Goal: Check status: Check status

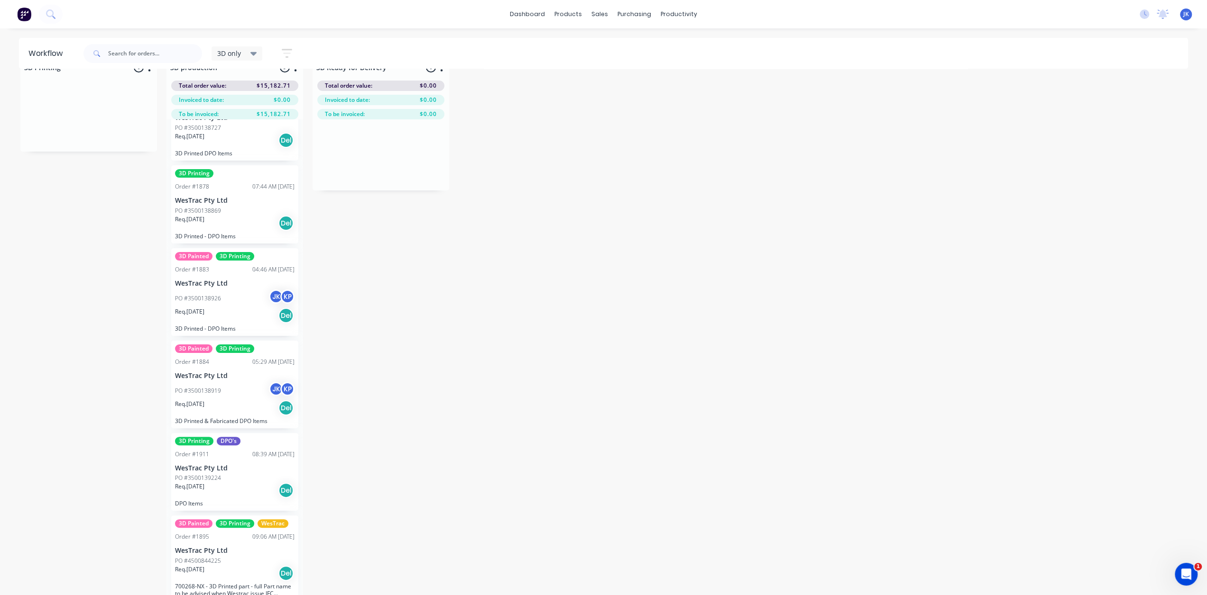
scroll to position [37, 0]
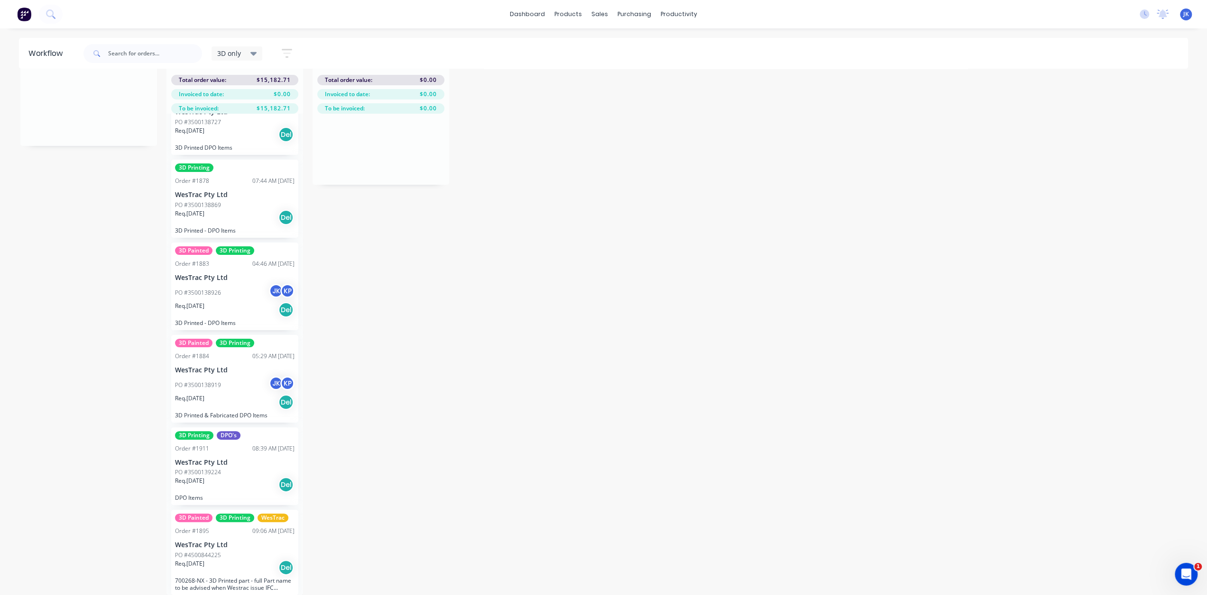
click at [235, 560] on div "Req. [DATE] Del" at bounding box center [234, 568] width 119 height 16
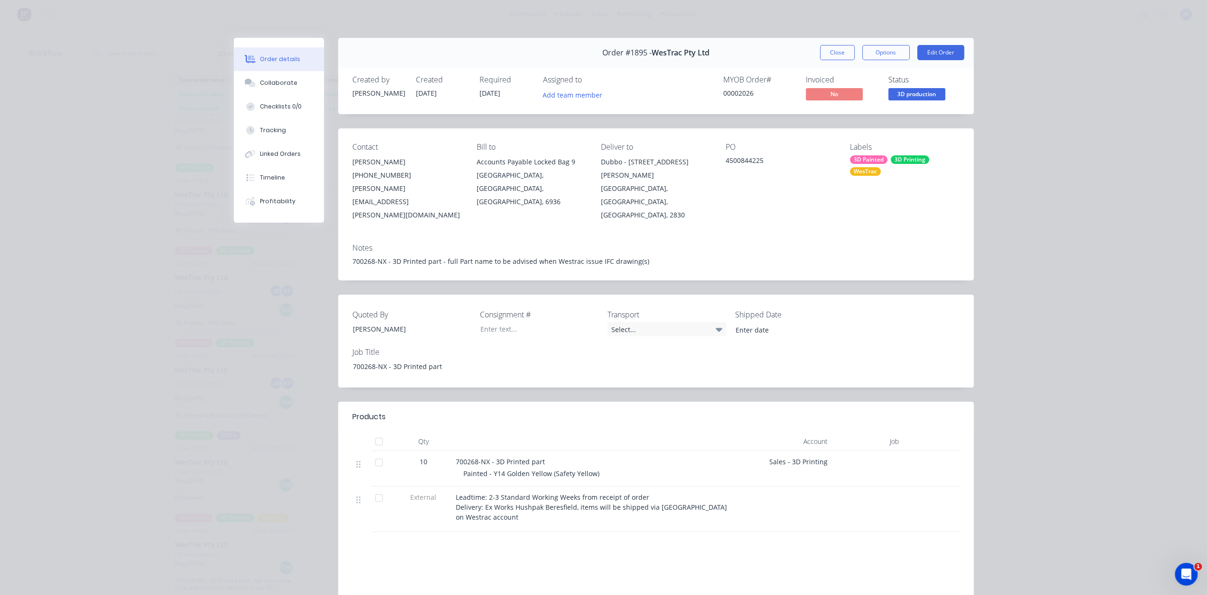
drag, startPoint x: 828, startPoint y: 53, endPoint x: 781, endPoint y: 91, distance: 60.7
click at [828, 53] on button "Close" at bounding box center [837, 52] width 35 height 15
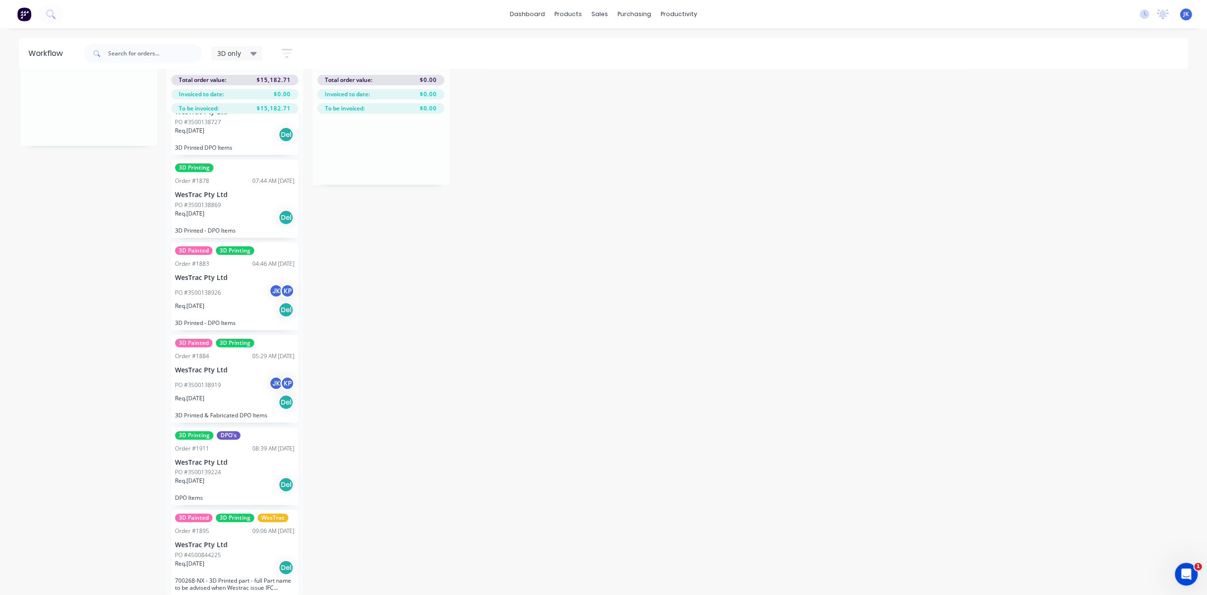
click at [256, 468] on div "PO #3500139224" at bounding box center [234, 472] width 119 height 9
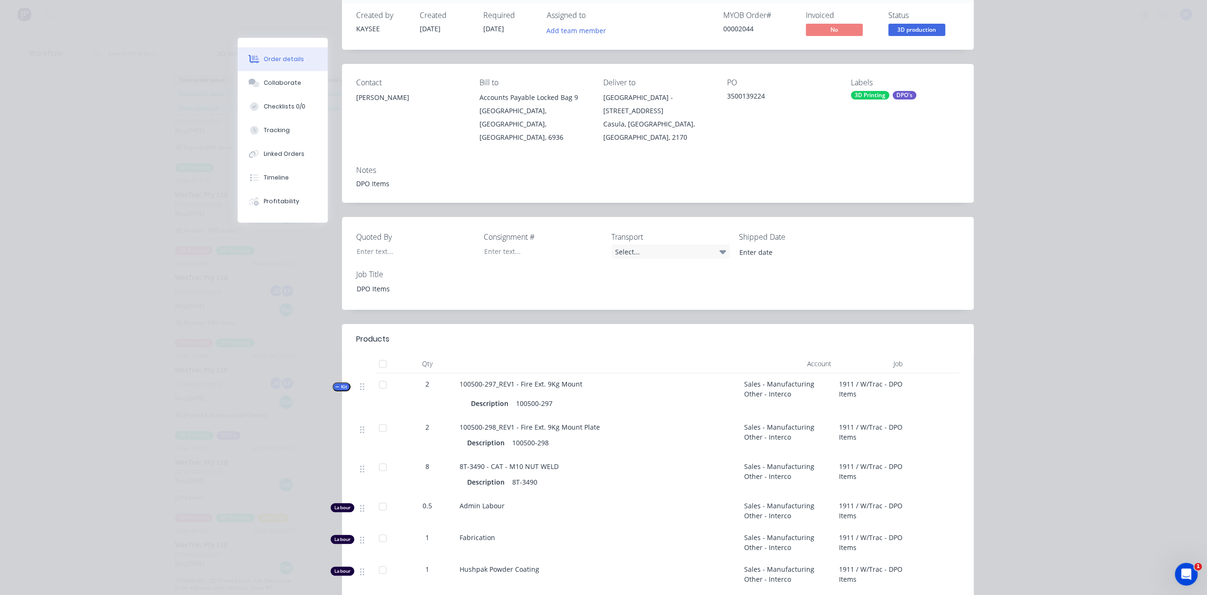
scroll to position [0, 0]
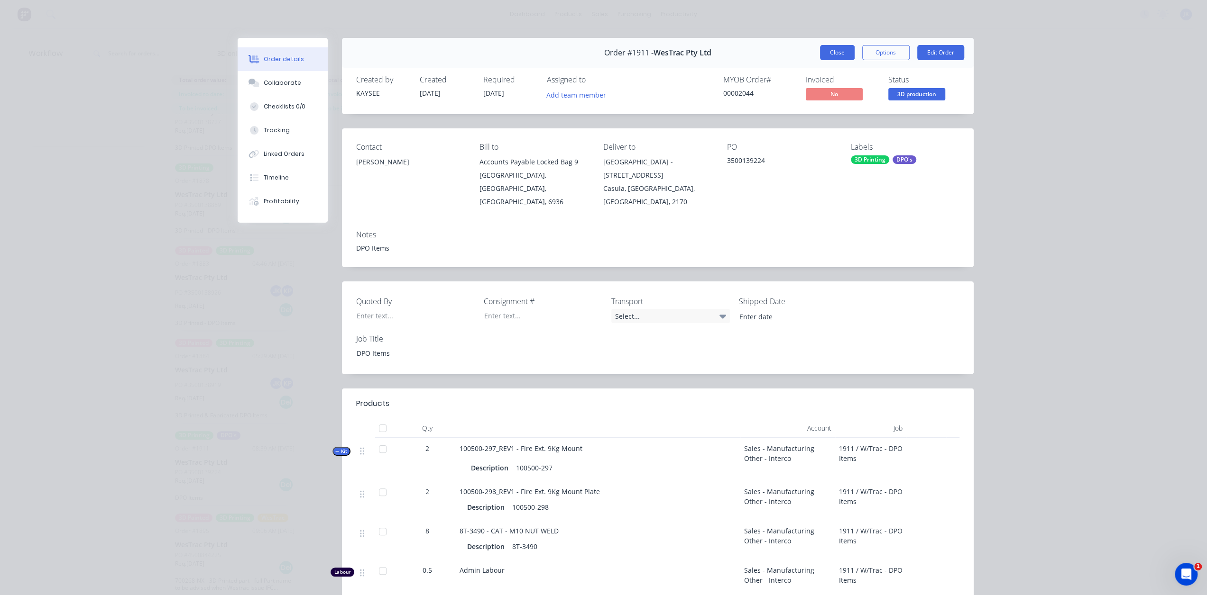
click at [828, 50] on button "Close" at bounding box center [837, 52] width 35 height 15
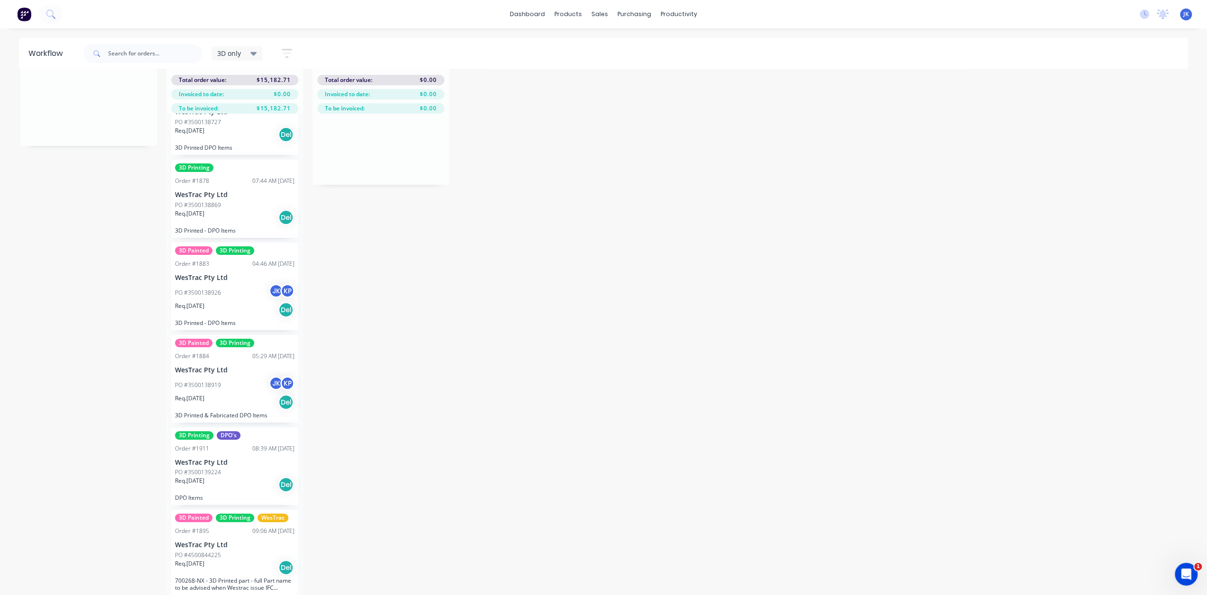
click at [242, 459] on p "WesTrac Pty Ltd" at bounding box center [234, 463] width 119 height 8
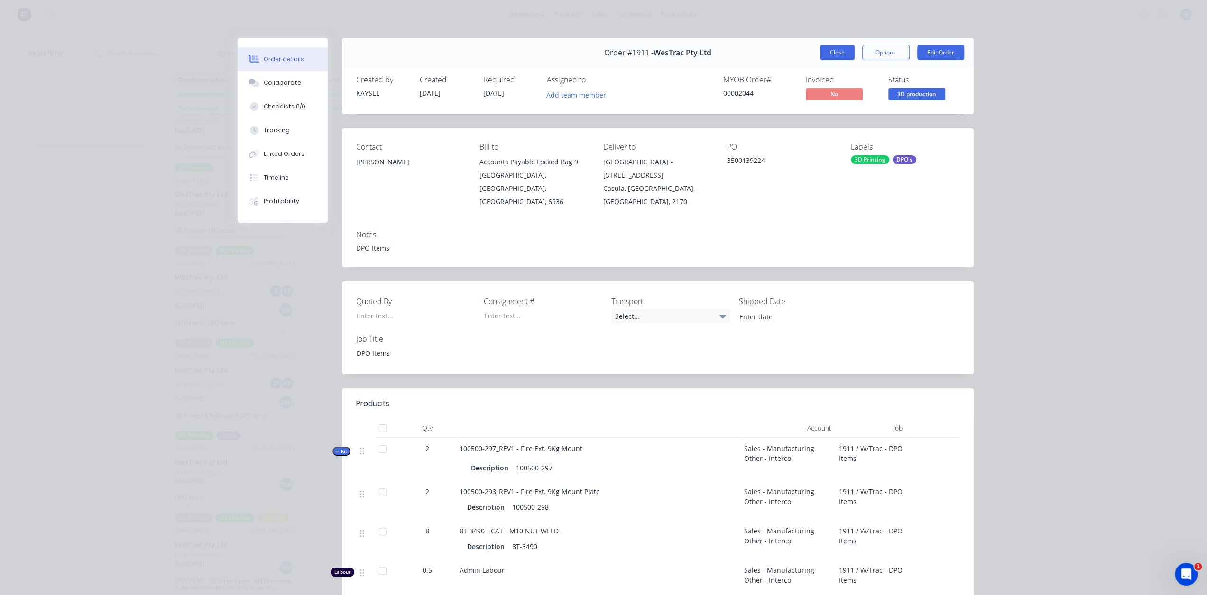
click at [845, 53] on button "Close" at bounding box center [837, 52] width 35 height 15
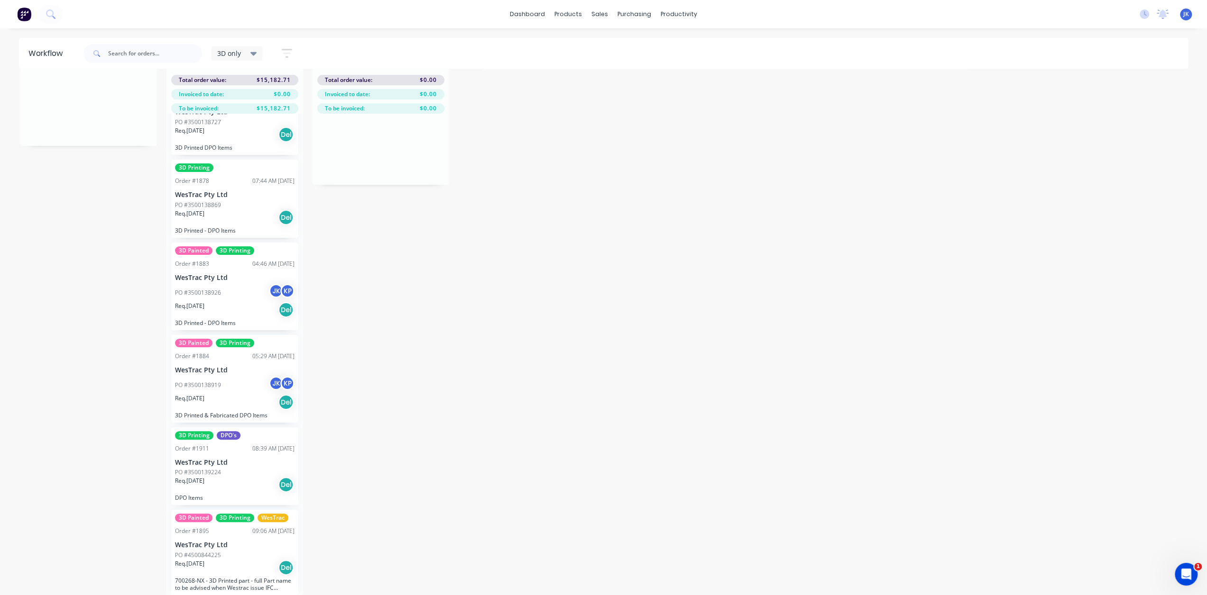
click at [233, 394] on div "Req. [DATE] Del" at bounding box center [234, 402] width 119 height 16
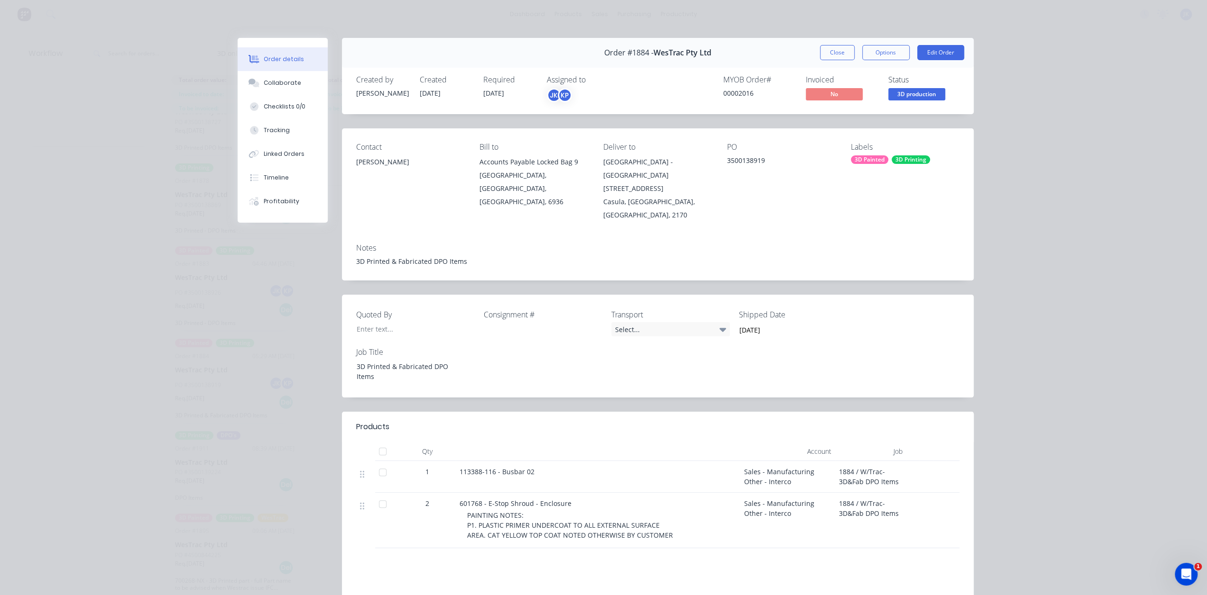
click at [834, 53] on button "Close" at bounding box center [837, 52] width 35 height 15
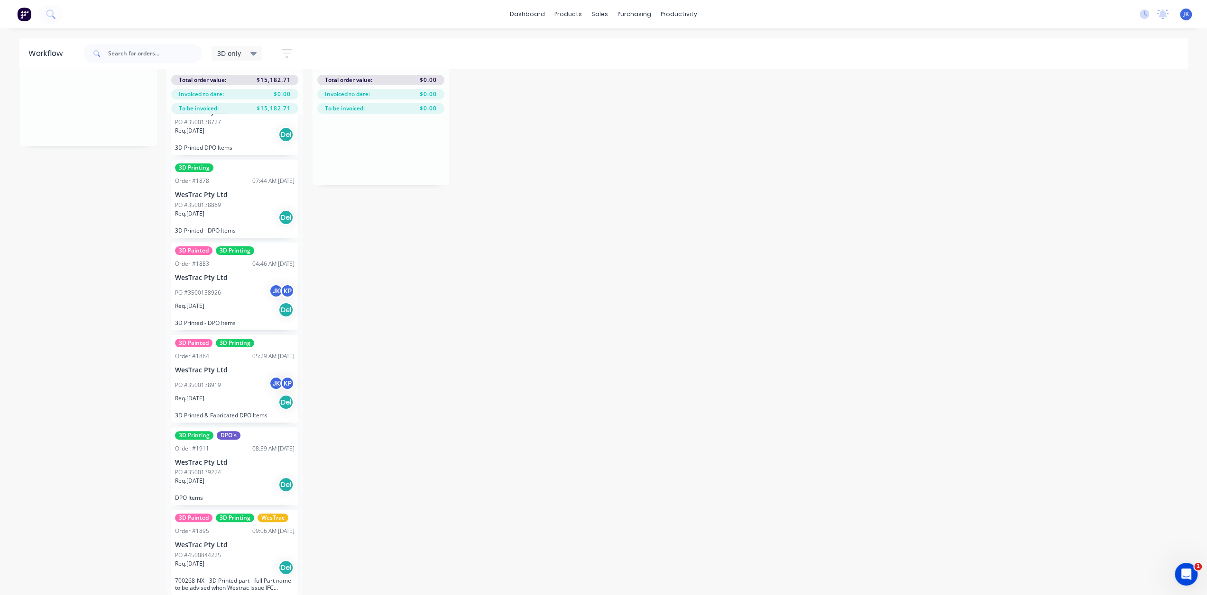
click at [238, 397] on div "Req. [DATE] Del" at bounding box center [234, 402] width 119 height 16
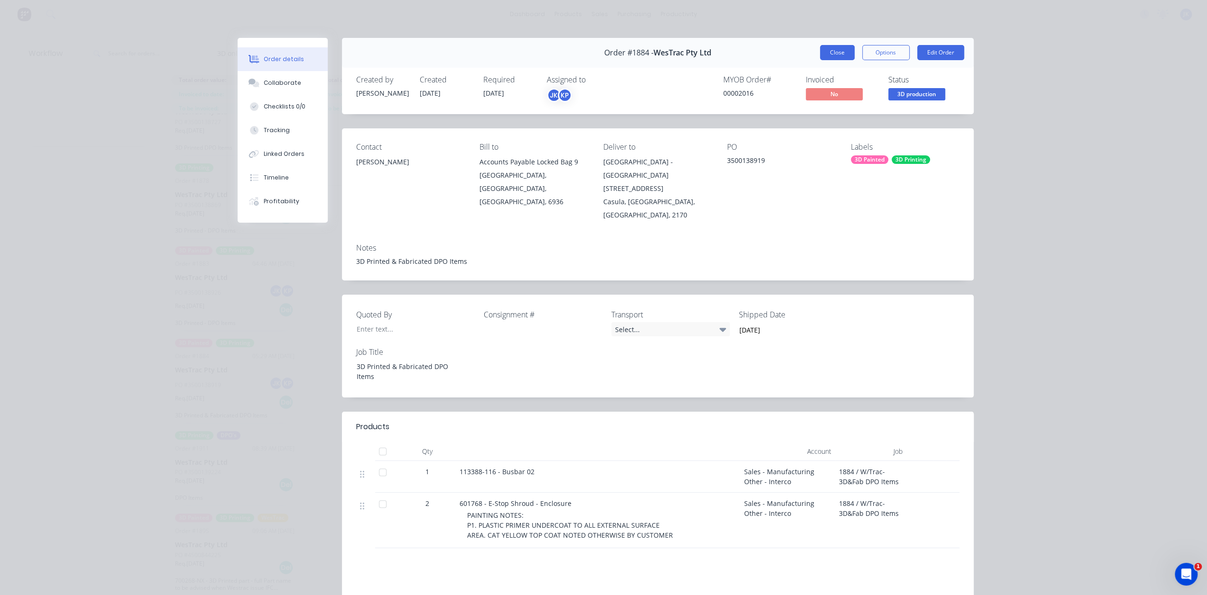
click at [827, 48] on button "Close" at bounding box center [837, 52] width 35 height 15
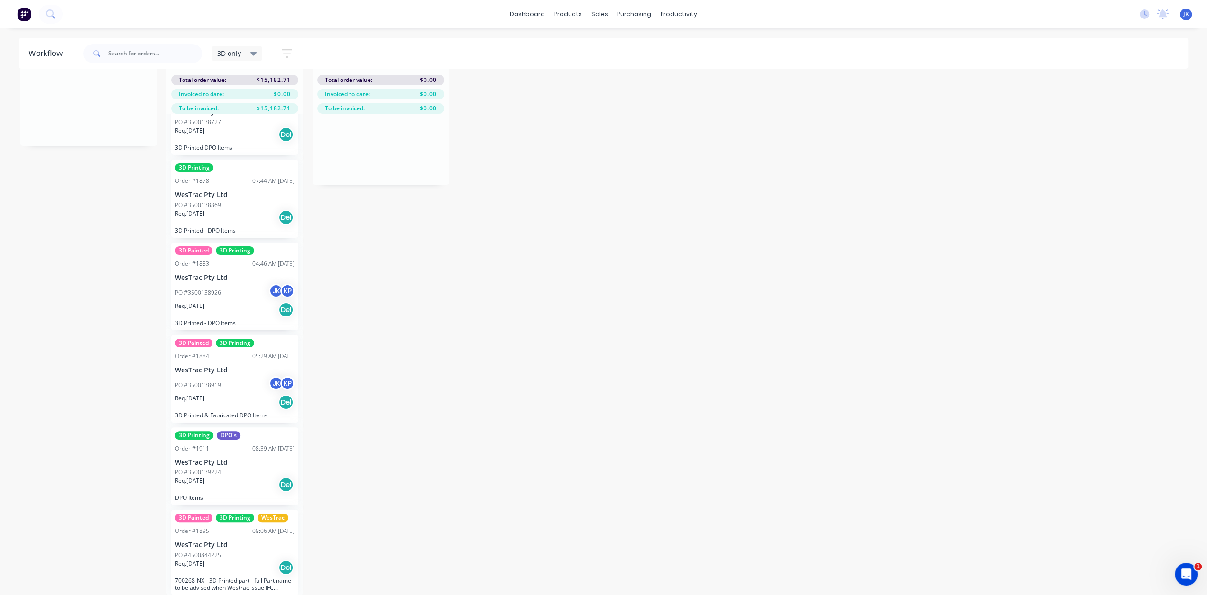
click at [228, 468] on div "PO #3500139224" at bounding box center [234, 472] width 119 height 9
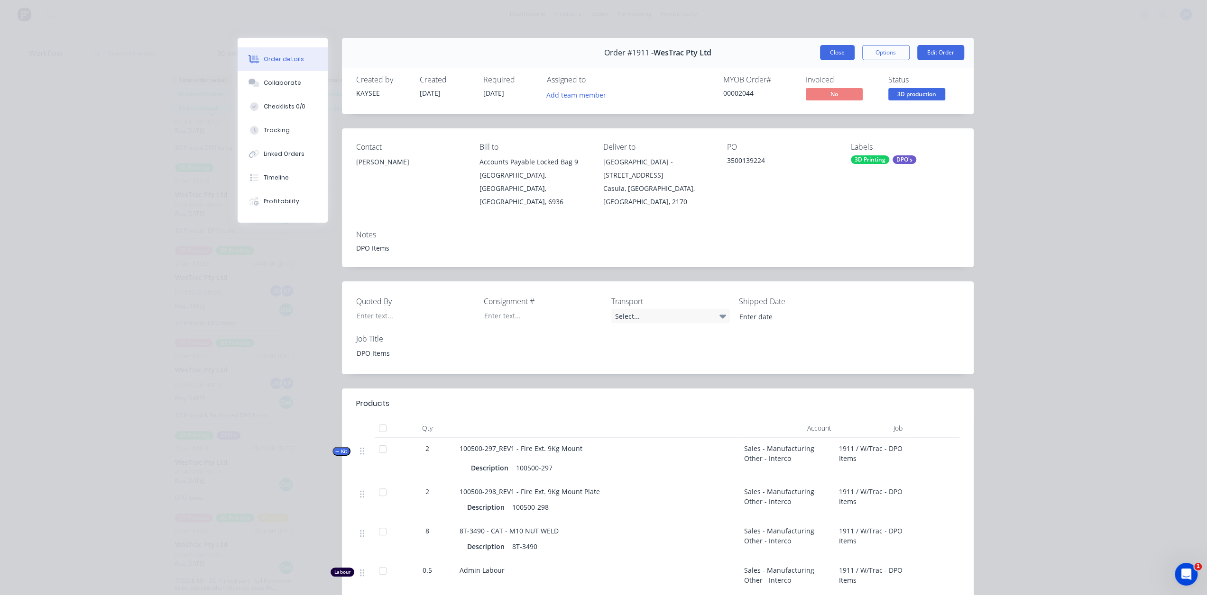
click at [827, 52] on button "Close" at bounding box center [837, 52] width 35 height 15
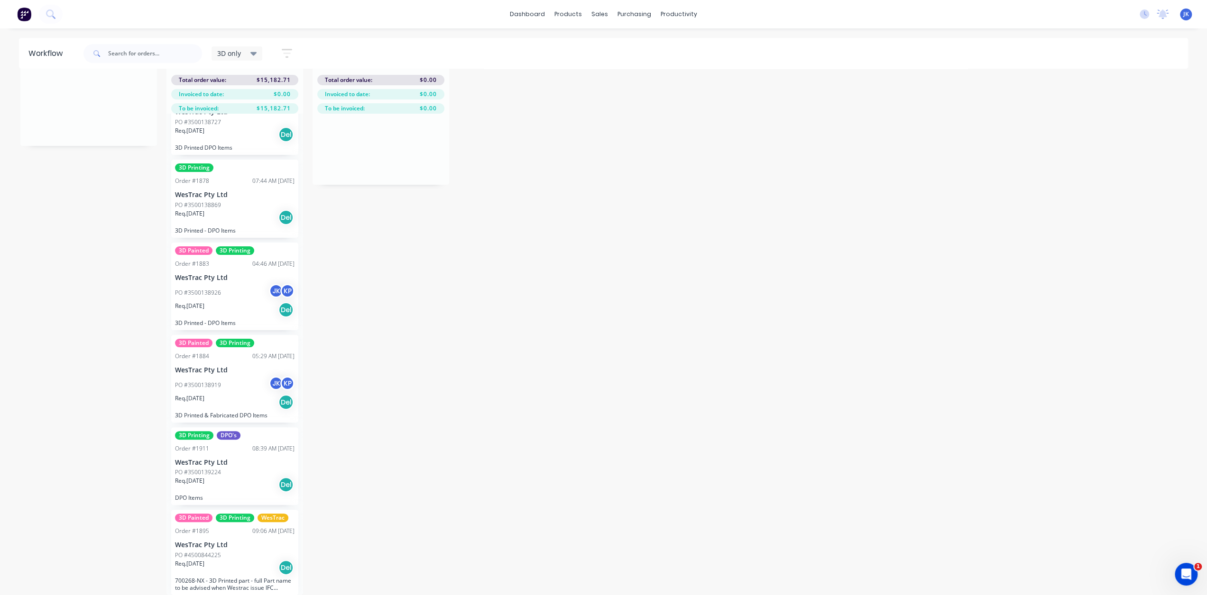
click at [236, 376] on div "PO #3500138919 JK KP" at bounding box center [234, 385] width 119 height 18
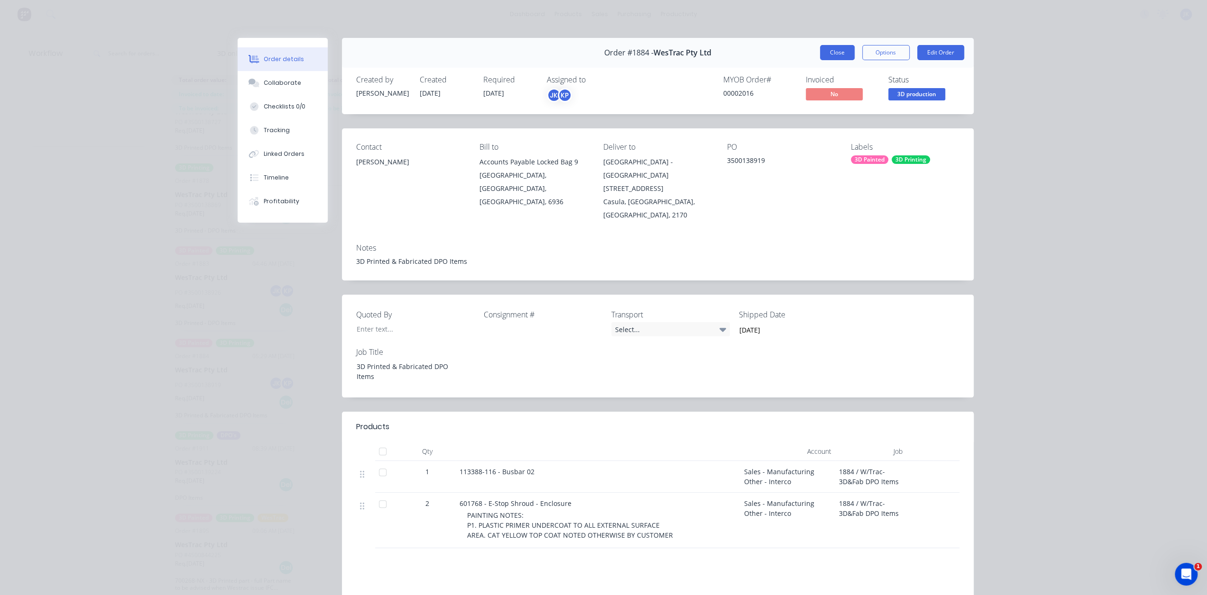
click at [844, 52] on button "Close" at bounding box center [837, 52] width 35 height 15
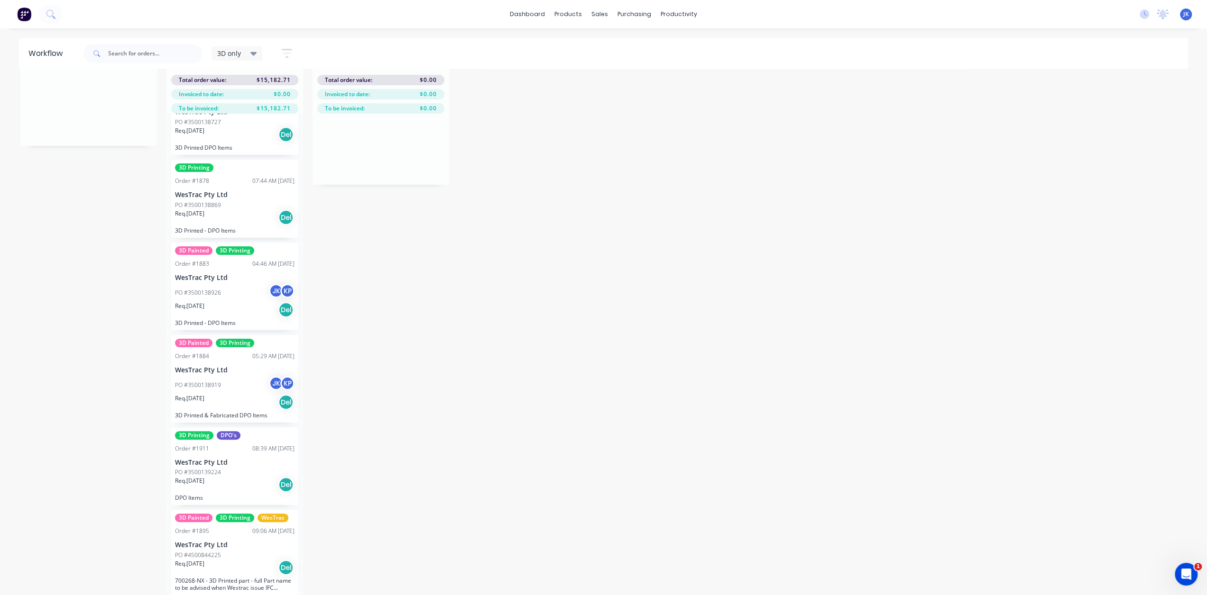
click at [204, 289] on p "PO #3500138926" at bounding box center [198, 293] width 46 height 9
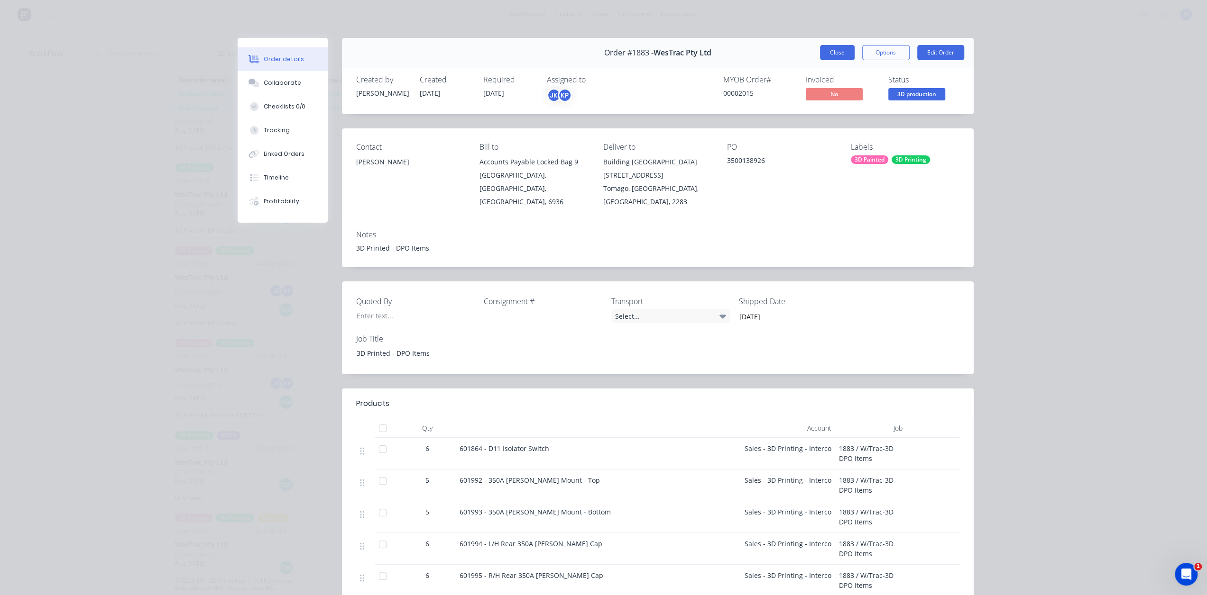
click at [842, 55] on button "Close" at bounding box center [837, 52] width 35 height 15
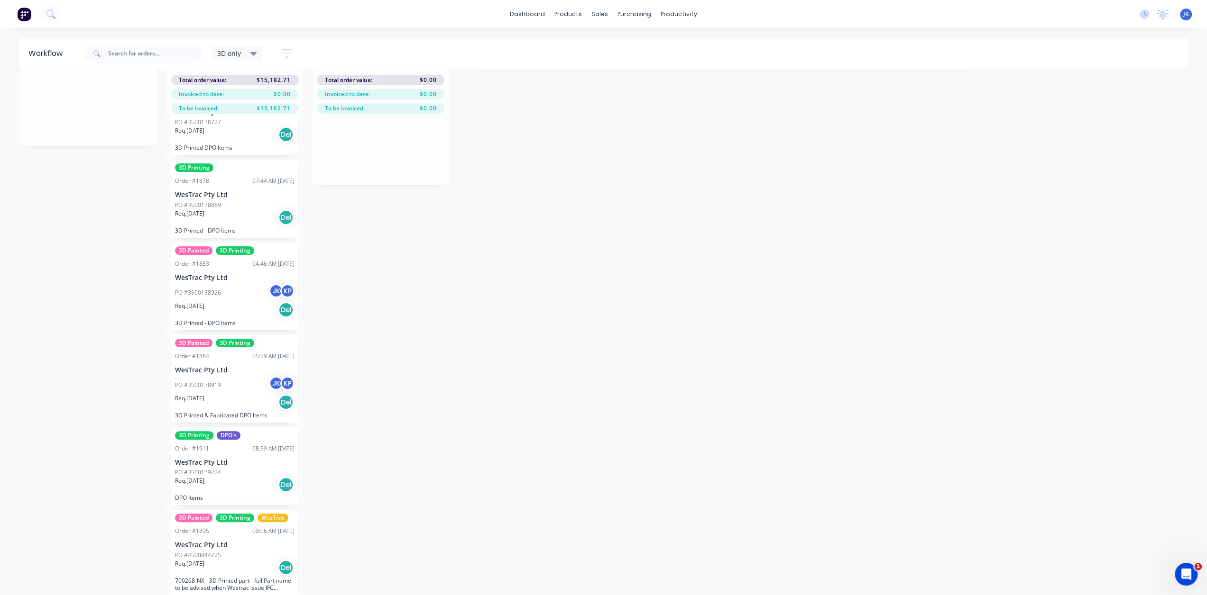
click at [231, 227] on p "3D Printed - DPO Items" at bounding box center [234, 230] width 119 height 7
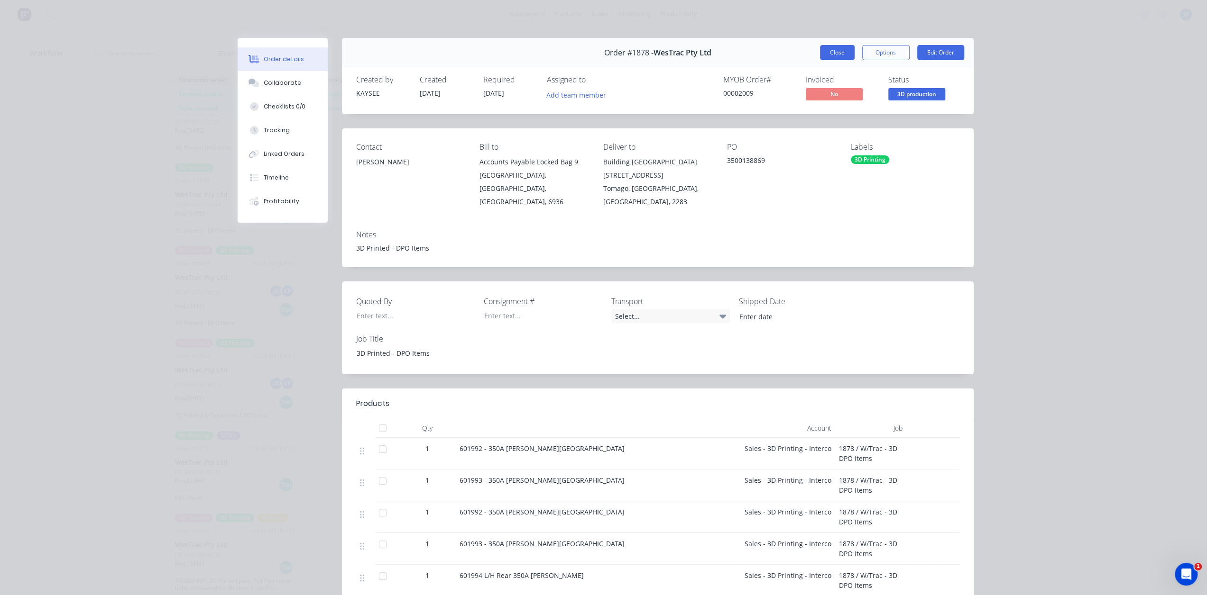
click at [832, 49] on button "Close" at bounding box center [837, 52] width 35 height 15
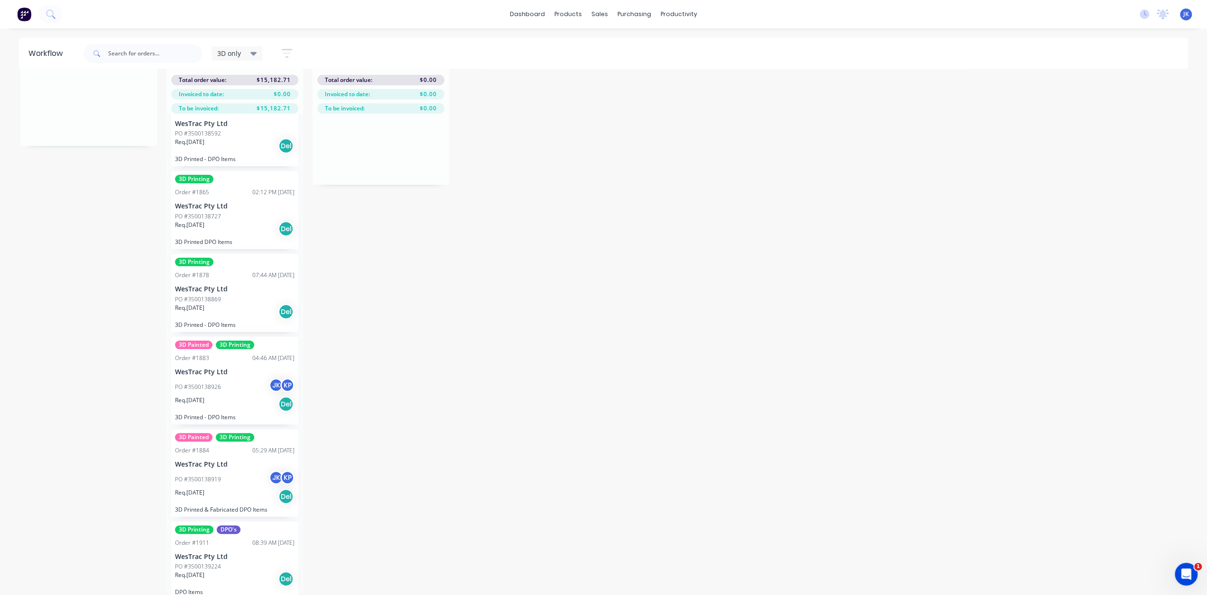
scroll to position [198, 0]
click at [238, 287] on div "3D Printing Order #1878 07:44 AM [DATE] WesTrac Pty Ltd PO #3500138869 Req. [DA…" at bounding box center [234, 294] width 127 height 78
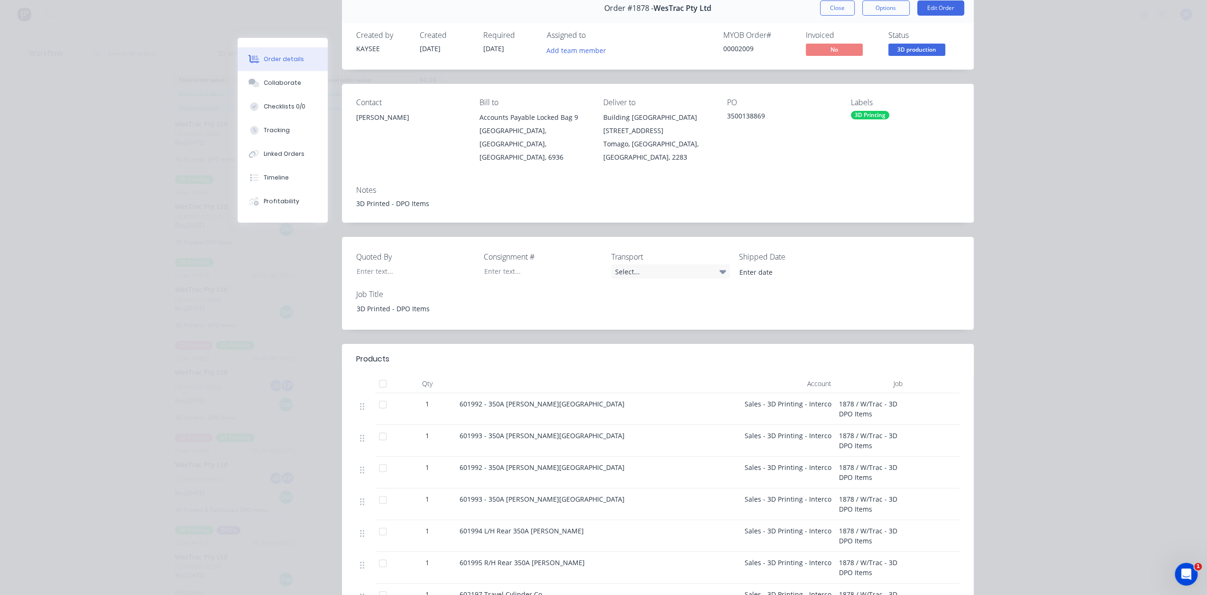
scroll to position [0, 0]
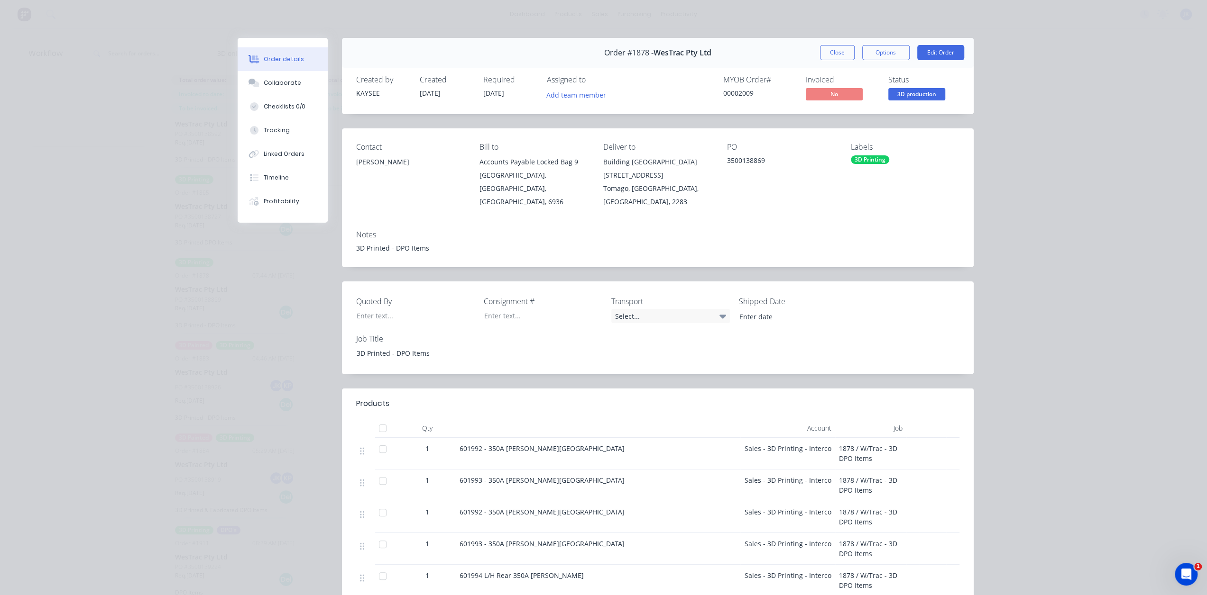
click at [835, 53] on button "Close" at bounding box center [837, 52] width 35 height 15
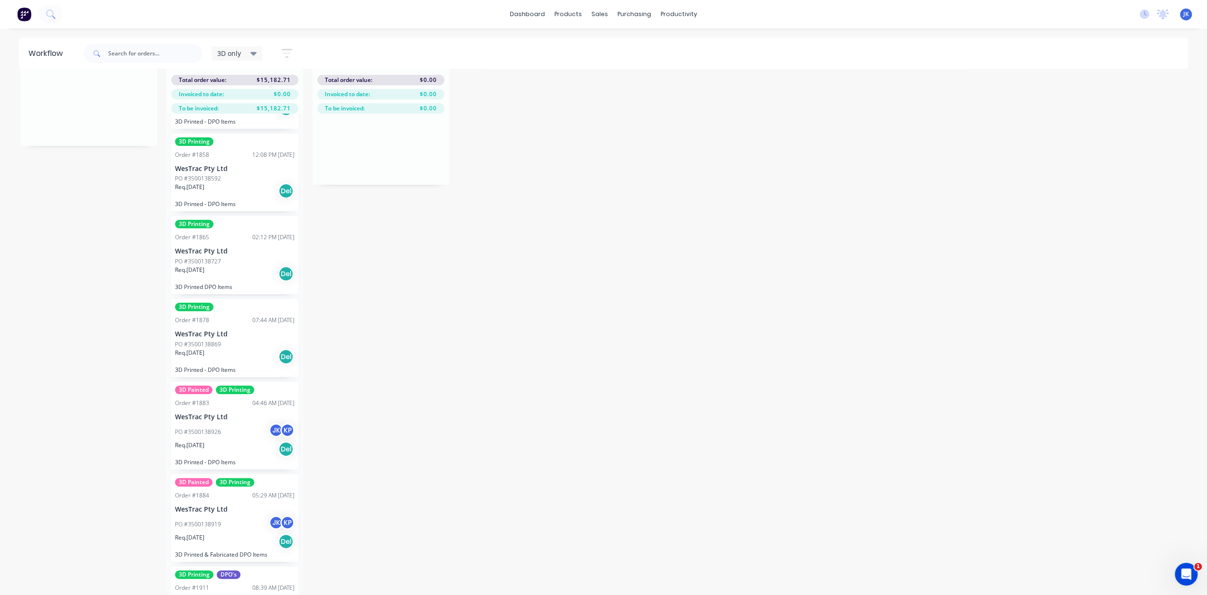
scroll to position [103, 0]
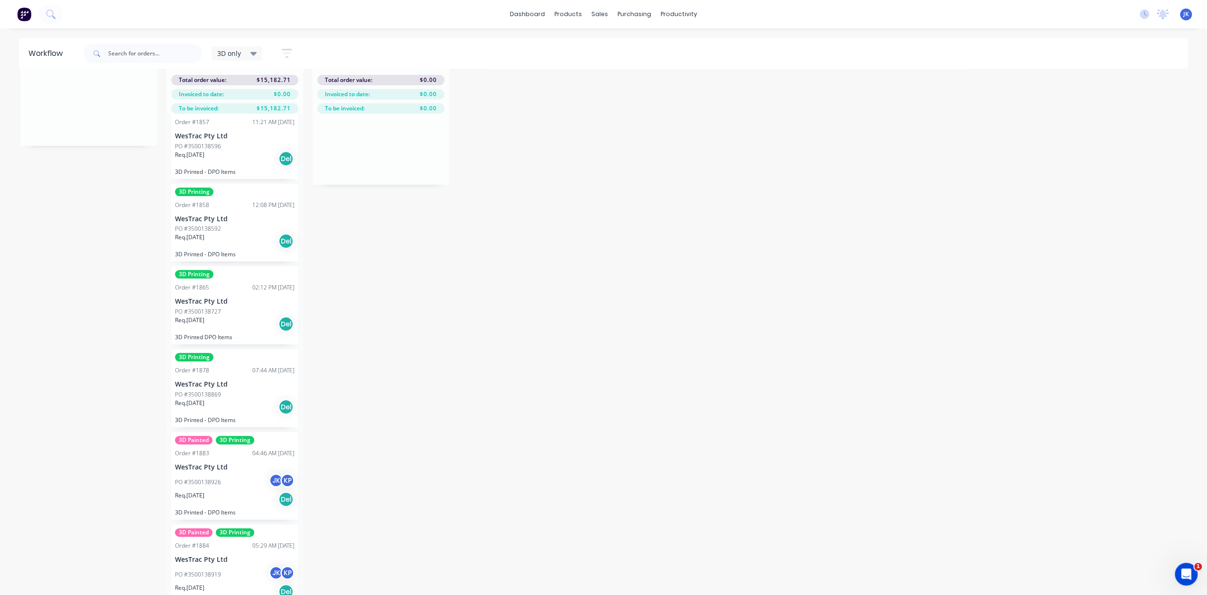
click at [252, 284] on div "02:12 PM [DATE]" at bounding box center [273, 288] width 42 height 9
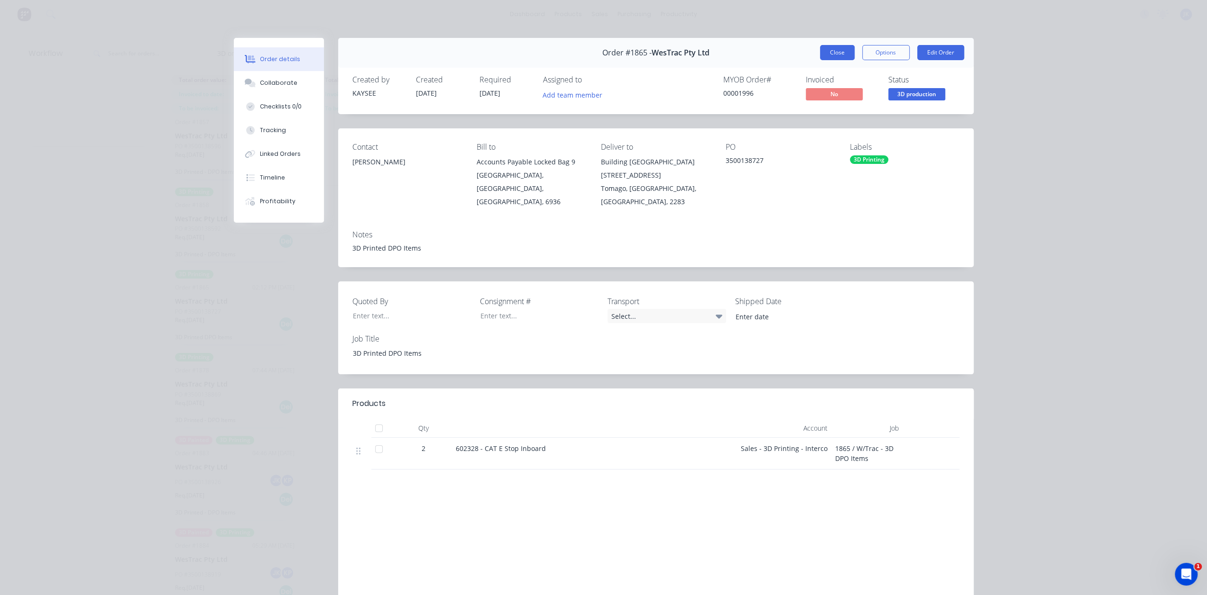
click at [830, 54] on button "Close" at bounding box center [837, 52] width 35 height 15
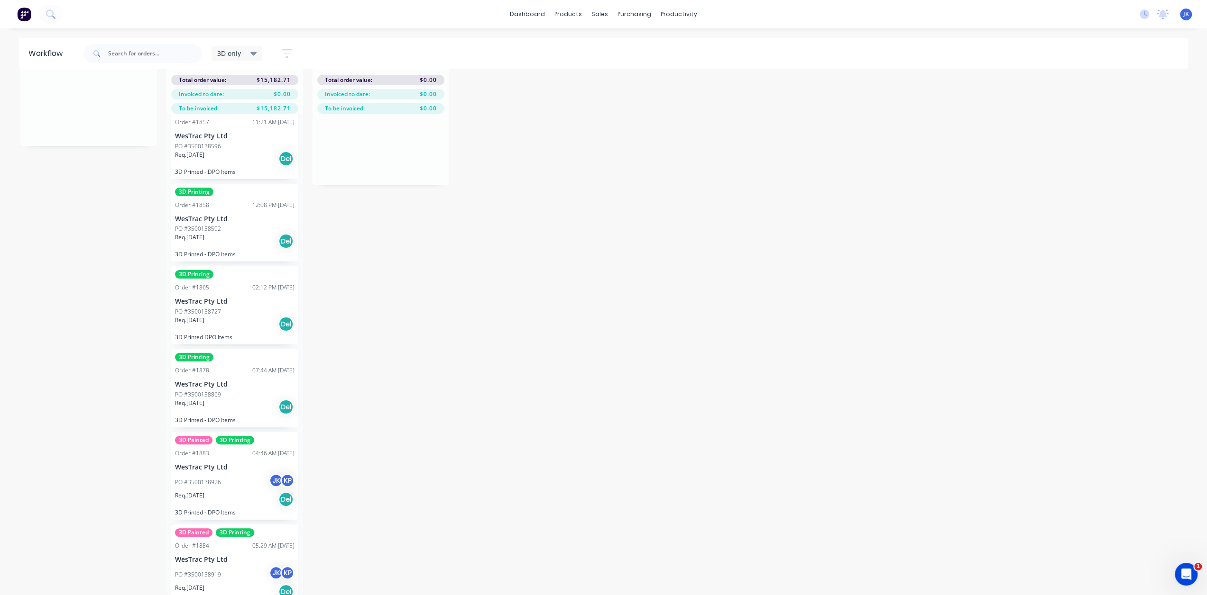
click at [233, 238] on div "Req. [DATE] Del" at bounding box center [234, 241] width 119 height 16
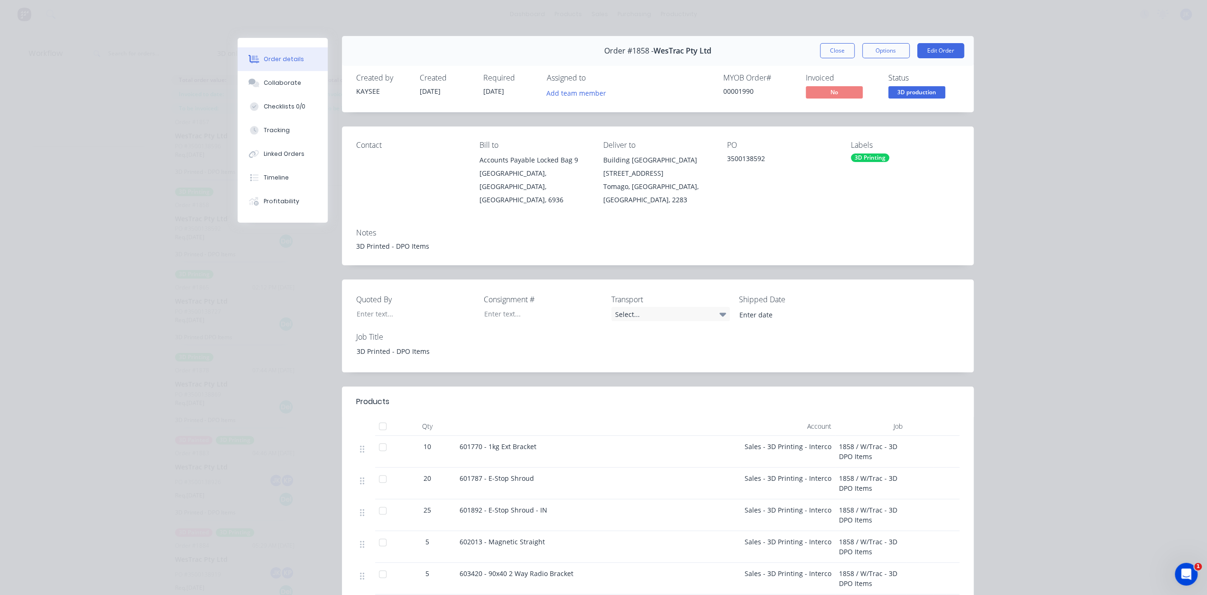
scroll to position [0, 0]
drag, startPoint x: 823, startPoint y: 54, endPoint x: 817, endPoint y: 57, distance: 7.0
click at [823, 54] on button "Close" at bounding box center [837, 52] width 35 height 15
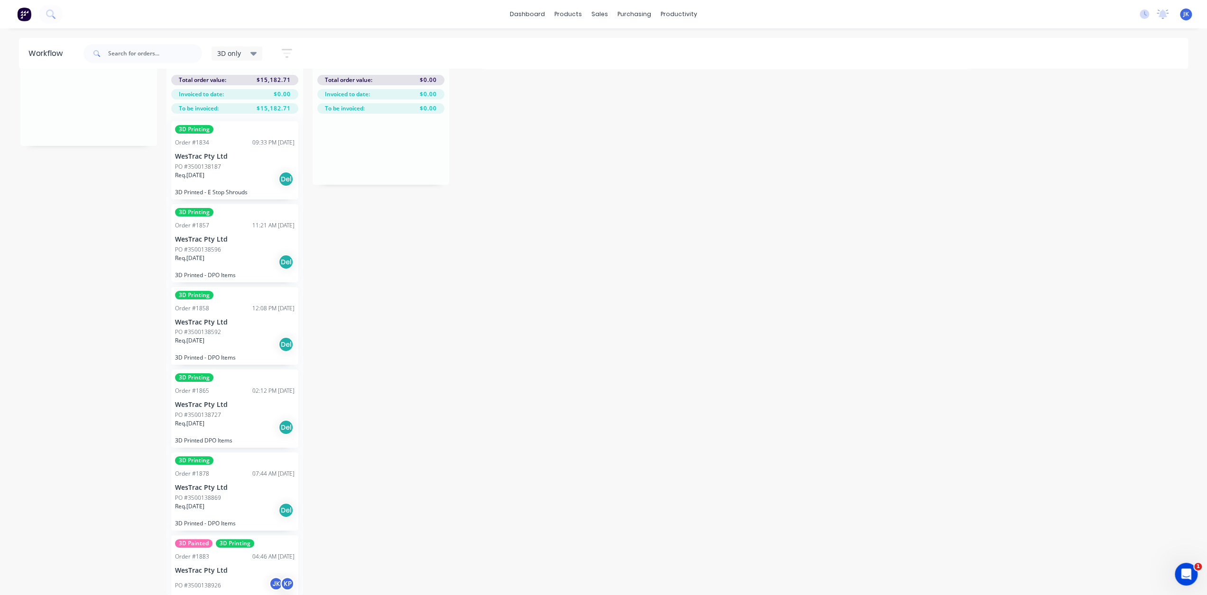
click at [223, 221] on div "Order #1857 11:21 AM [DATE]" at bounding box center [234, 225] width 119 height 9
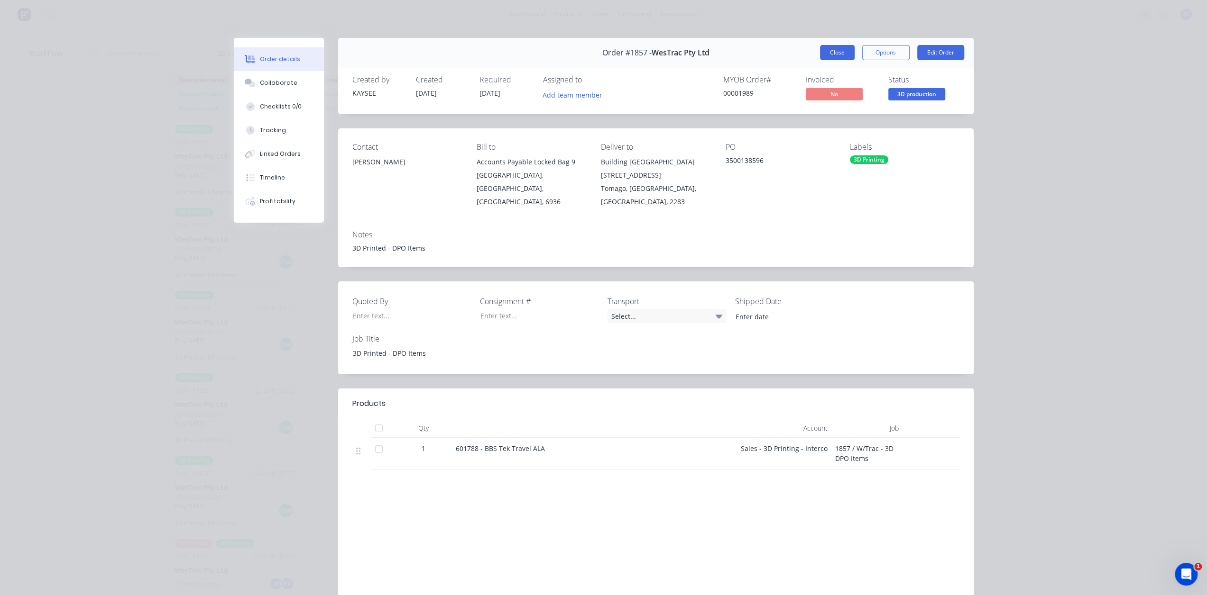
click at [837, 55] on button "Close" at bounding box center [837, 52] width 35 height 15
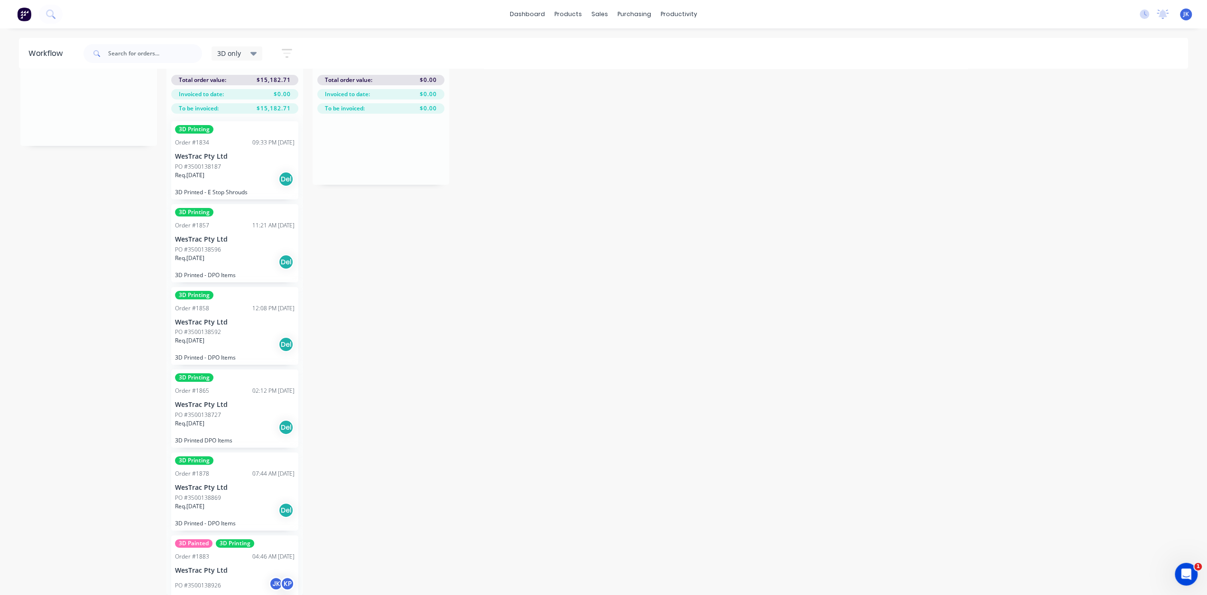
click at [204, 171] on p "Req. [DATE]" at bounding box center [189, 175] width 29 height 9
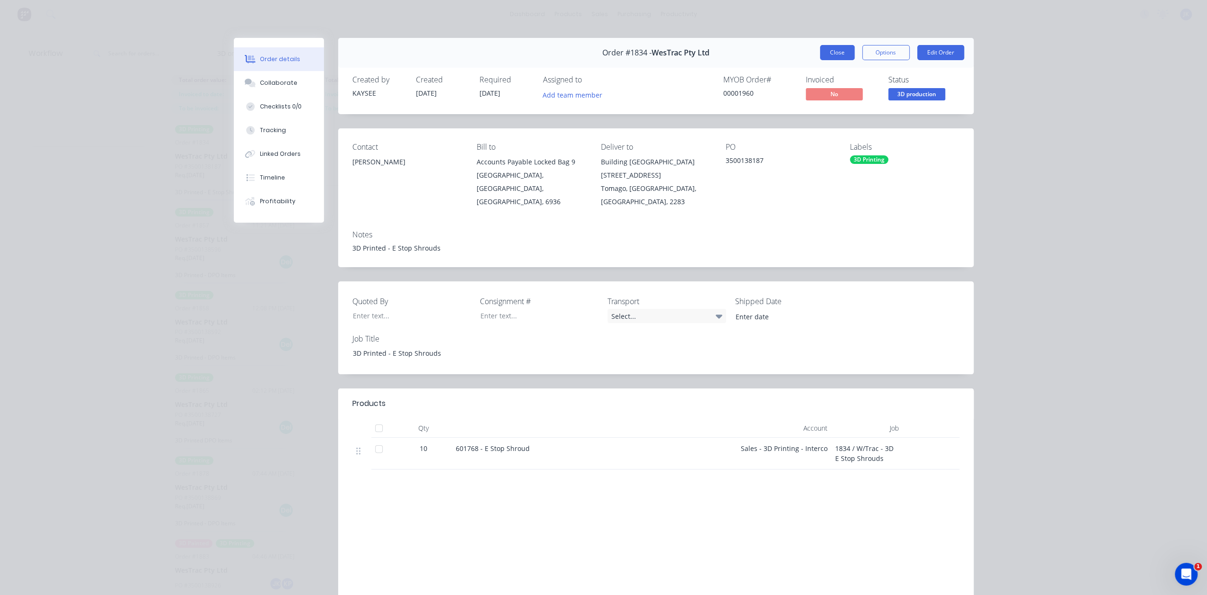
click at [821, 54] on button "Close" at bounding box center [837, 52] width 35 height 15
